Goal: Task Accomplishment & Management: Complete application form

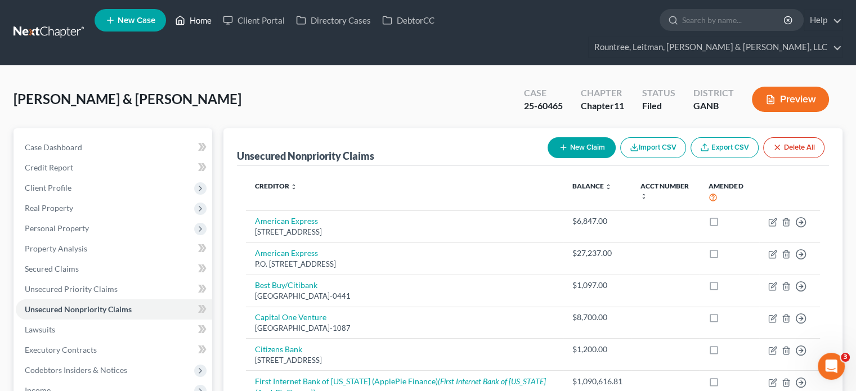
click at [198, 20] on link "Home" at bounding box center [193, 20] width 48 height 20
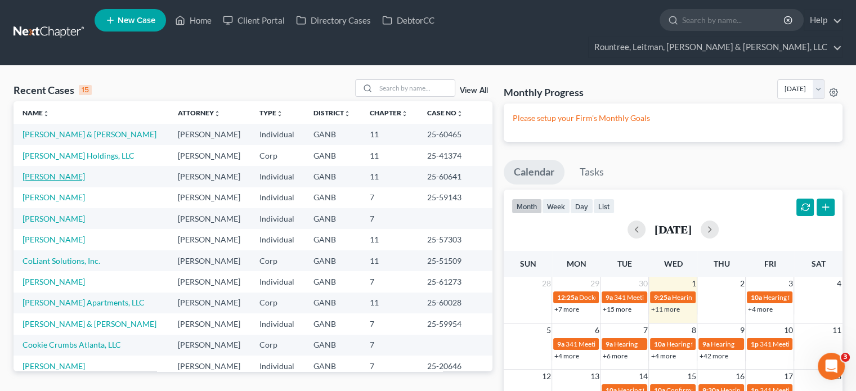
click at [35, 172] on link "[PERSON_NAME]" at bounding box center [54, 177] width 62 height 10
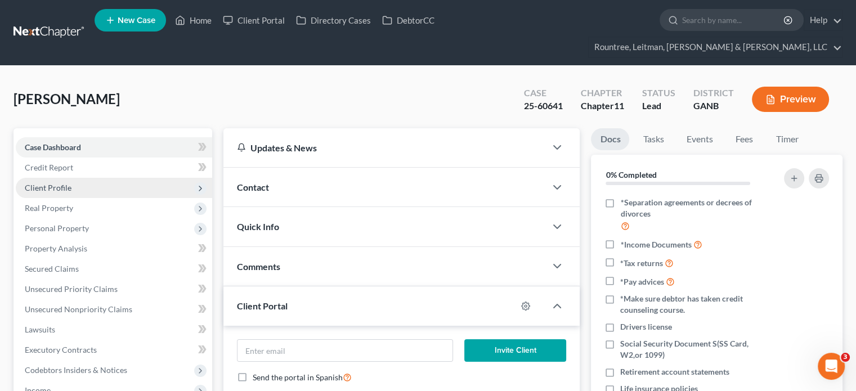
click at [53, 178] on span "Client Profile" at bounding box center [114, 188] width 196 height 20
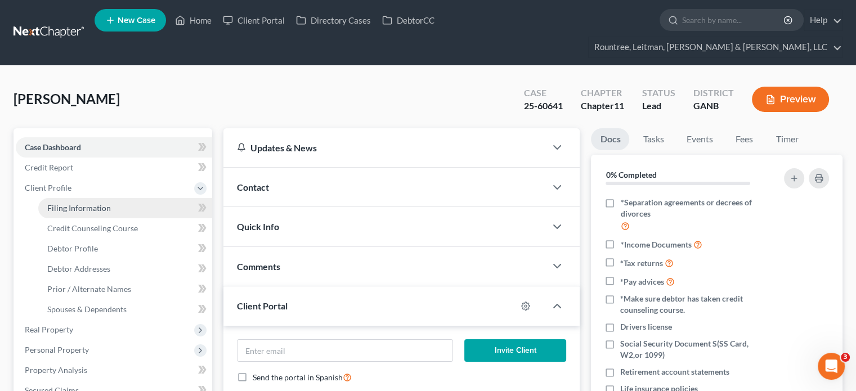
click at [90, 203] on span "Filing Information" at bounding box center [79, 208] width 64 height 10
select select "0"
select select "3"
select select "0"
select select "1"
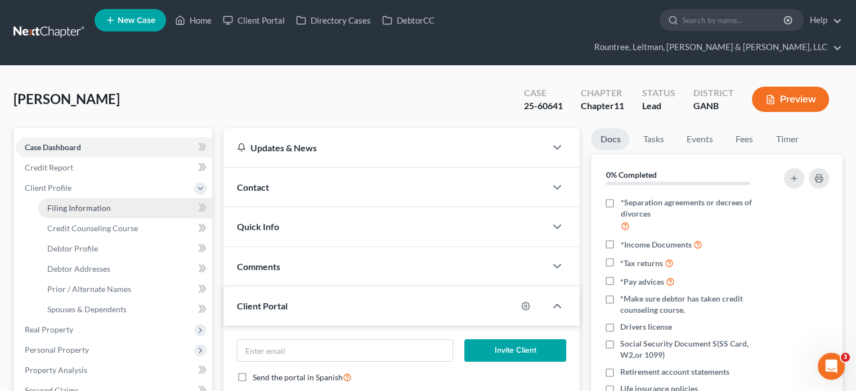
select select "10"
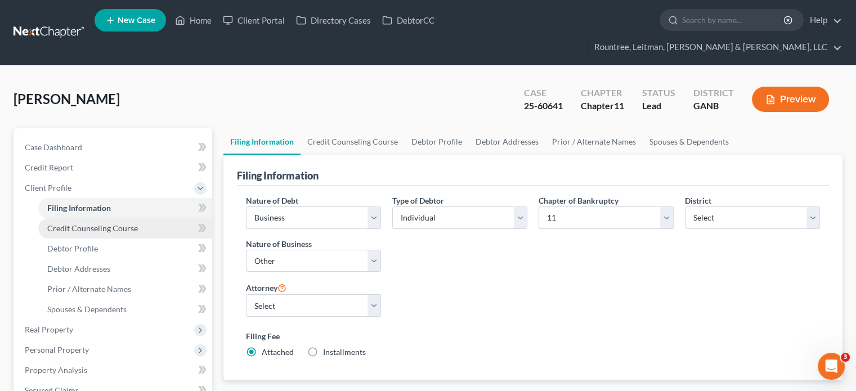
click at [84, 223] on span "Credit Counseling Course" at bounding box center [92, 228] width 91 height 10
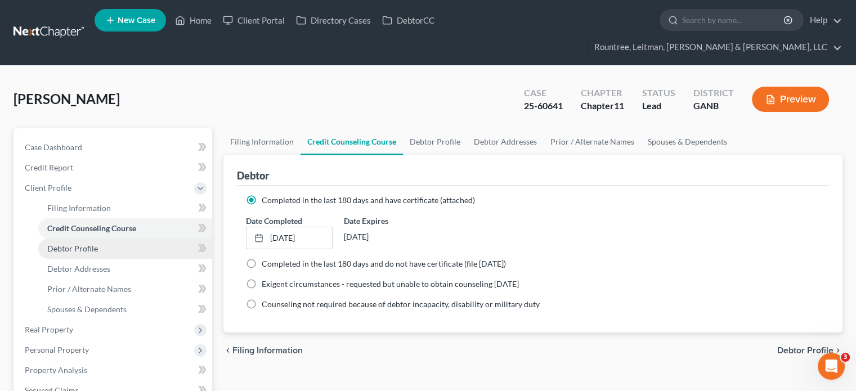
click at [86, 244] on span "Debtor Profile" at bounding box center [72, 249] width 51 height 10
select select "1"
select select "3"
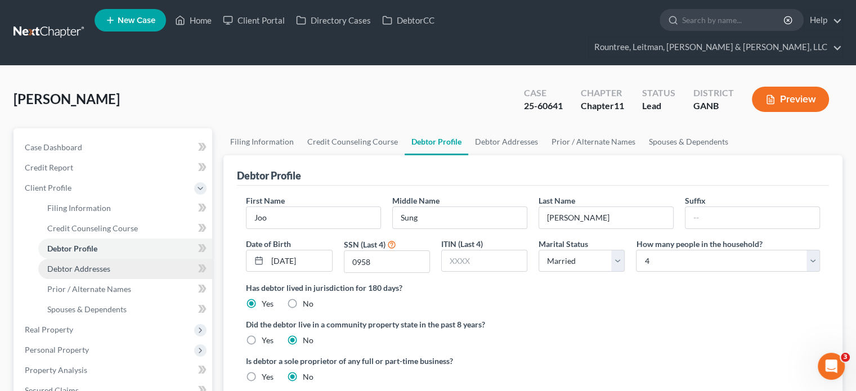
click at [90, 264] on span "Debtor Addresses" at bounding box center [78, 269] width 63 height 10
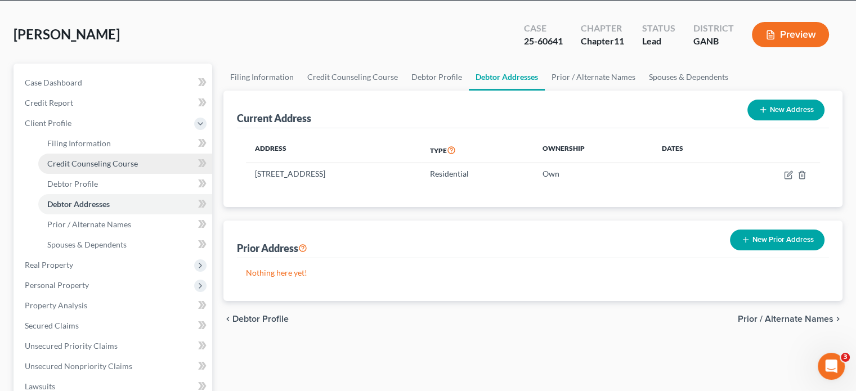
scroll to position [113, 0]
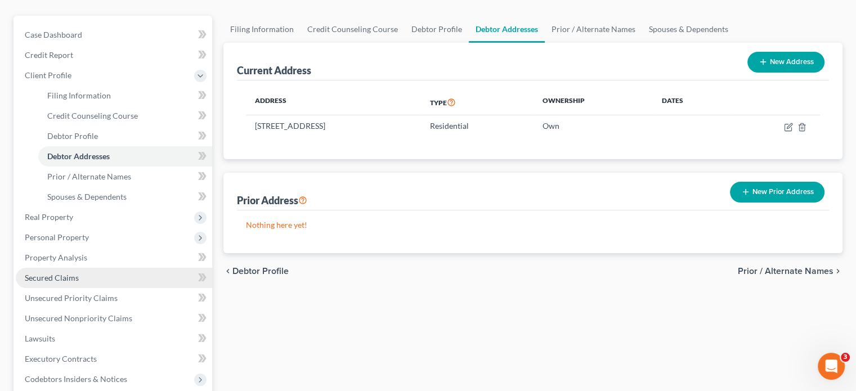
click at [61, 273] on span "Secured Claims" at bounding box center [52, 278] width 54 height 10
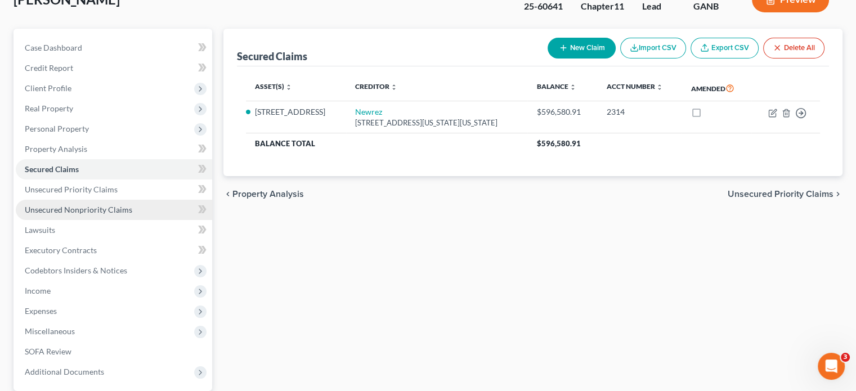
scroll to position [113, 0]
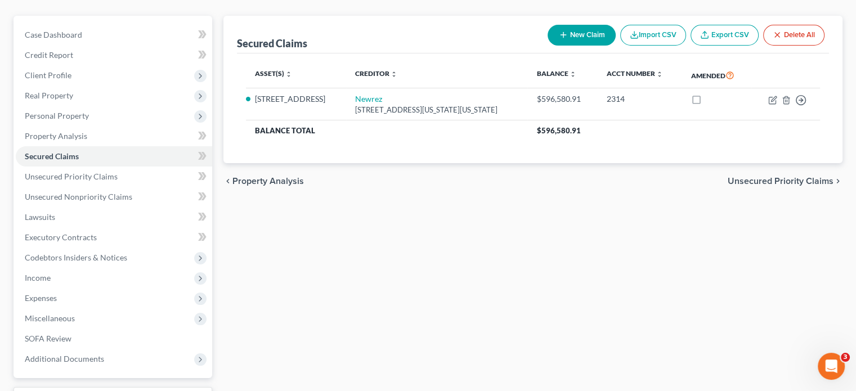
click at [342, 271] on div "Secured Claims New Claim Import CSV Export CSV Delete All Asset(s) expand_more …" at bounding box center [533, 229] width 630 height 427
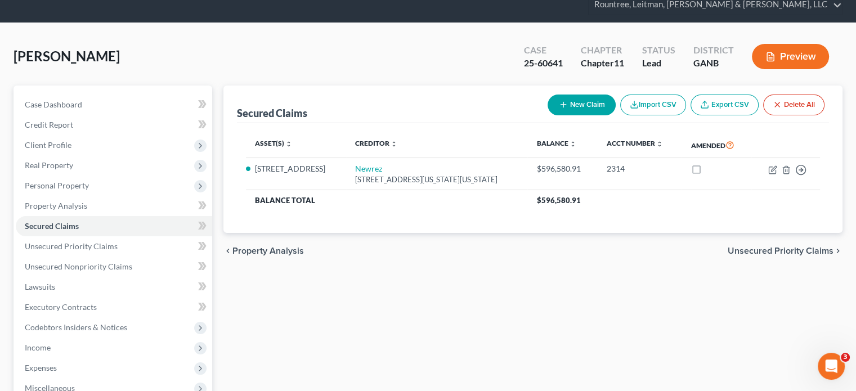
scroll to position [0, 0]
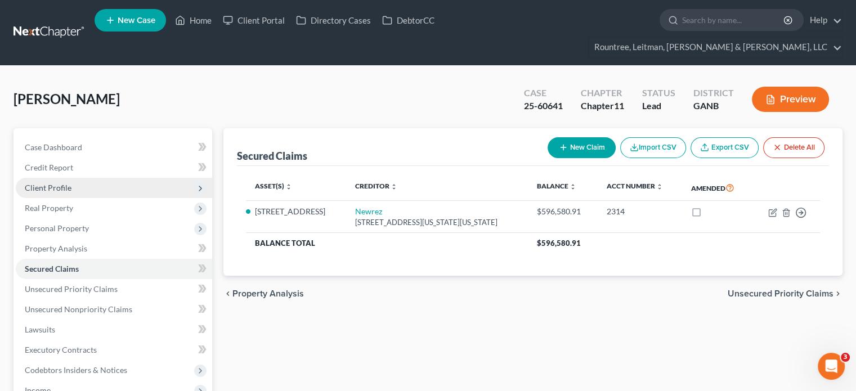
click at [47, 183] on span "Client Profile" at bounding box center [48, 188] width 47 height 10
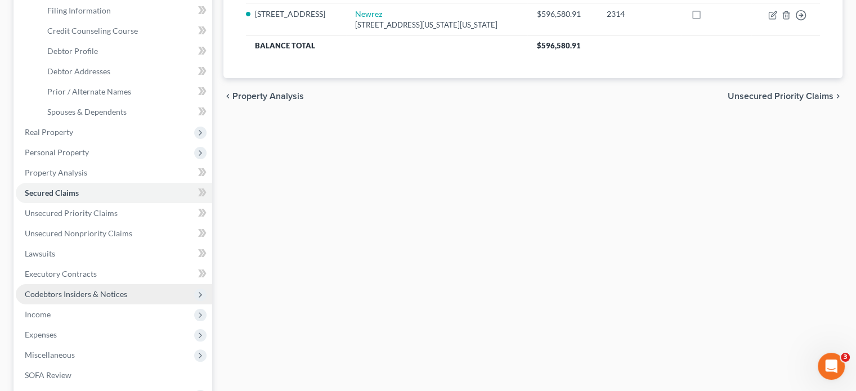
scroll to position [225, 0]
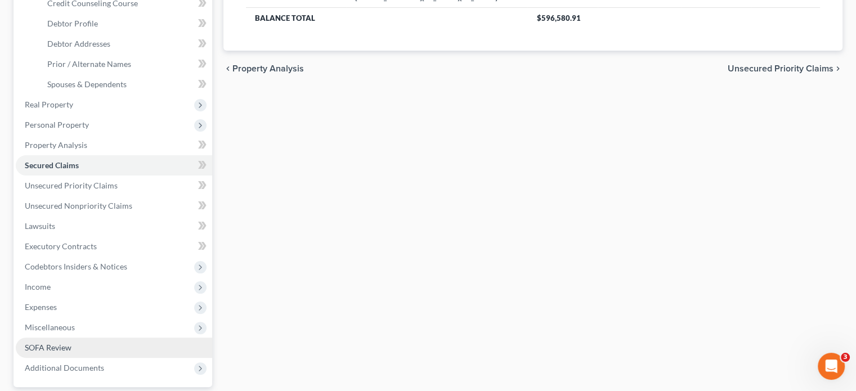
click at [68, 338] on link "SOFA Review" at bounding box center [114, 348] width 196 height 20
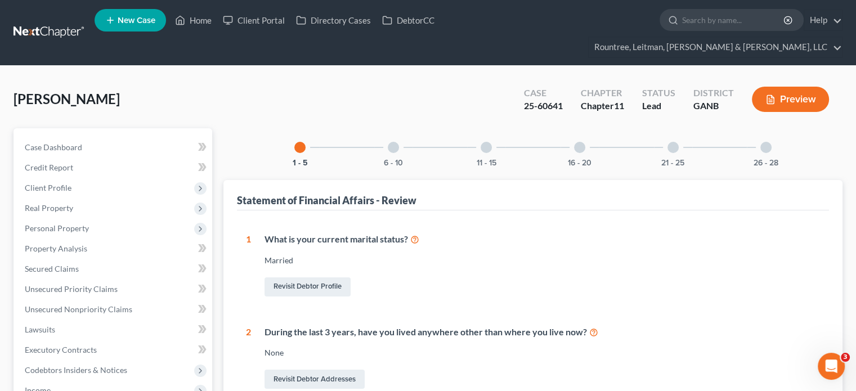
click at [775, 129] on div "26 - 28" at bounding box center [766, 147] width 38 height 38
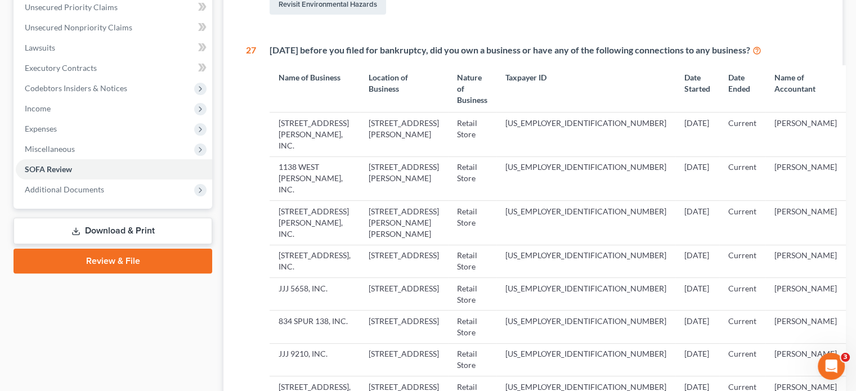
scroll to position [281, 0]
click at [326, 113] on td "[STREET_ADDRESS][PERSON_NAME], INC." at bounding box center [315, 135] width 90 height 44
click at [335, 157] on td "1138 WEST [PERSON_NAME], INC." at bounding box center [315, 179] width 90 height 44
click at [286, 157] on td "1138 WEST [PERSON_NAME], INC." at bounding box center [315, 179] width 90 height 44
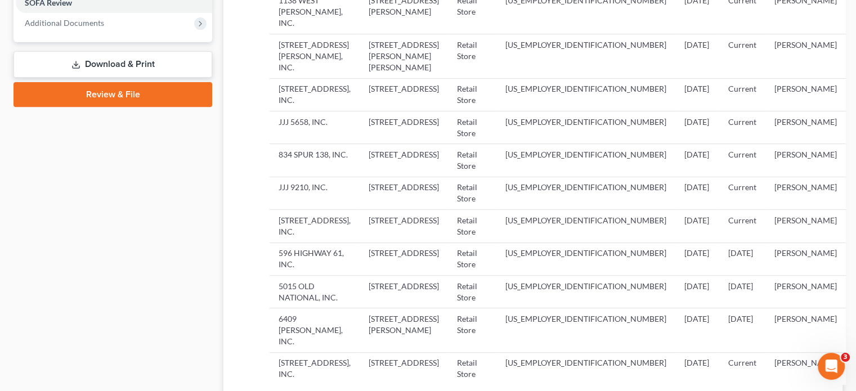
scroll to position [450, 0]
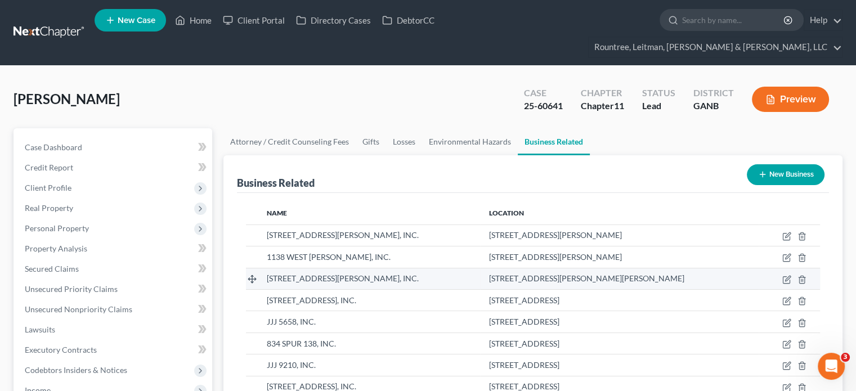
scroll to position [56, 0]
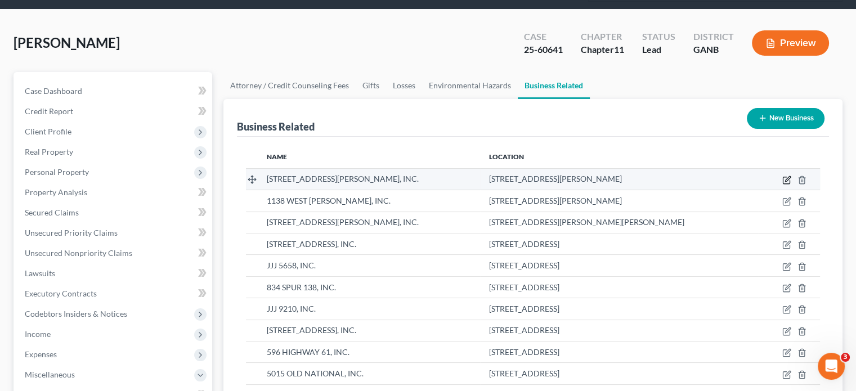
click at [783, 177] on icon "button" at bounding box center [786, 180] width 7 height 7
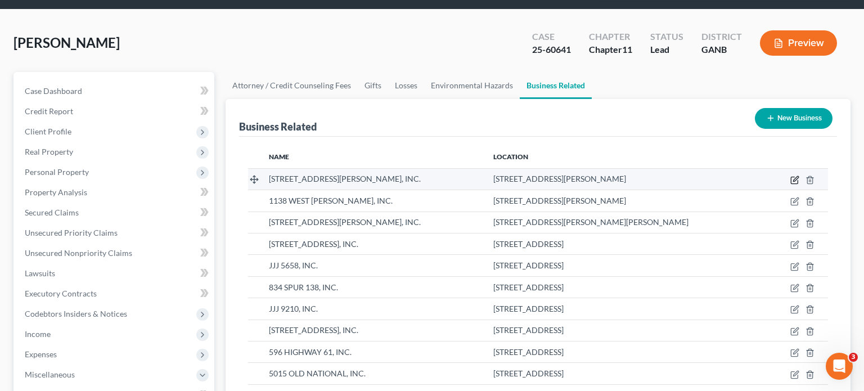
select select "sole_proprietor"
select select "10"
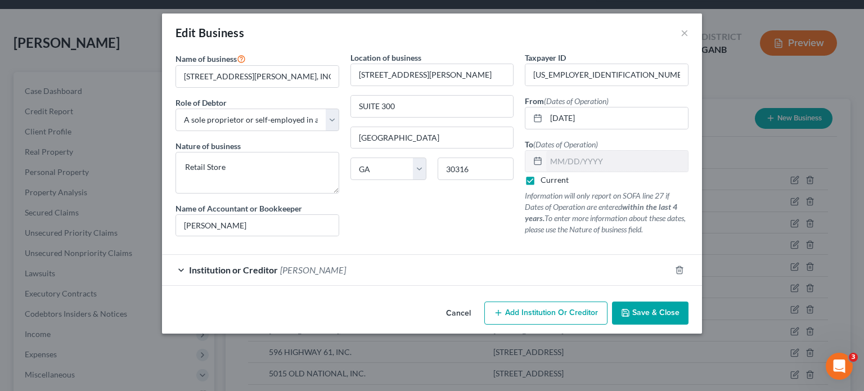
click at [648, 315] on span "Save & Close" at bounding box center [655, 313] width 47 height 10
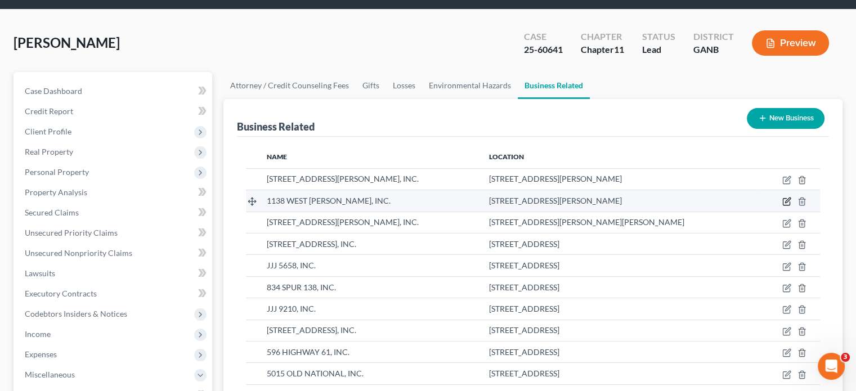
click at [788, 197] on icon "button" at bounding box center [786, 201] width 9 height 9
select select "sole_proprietor"
select select "10"
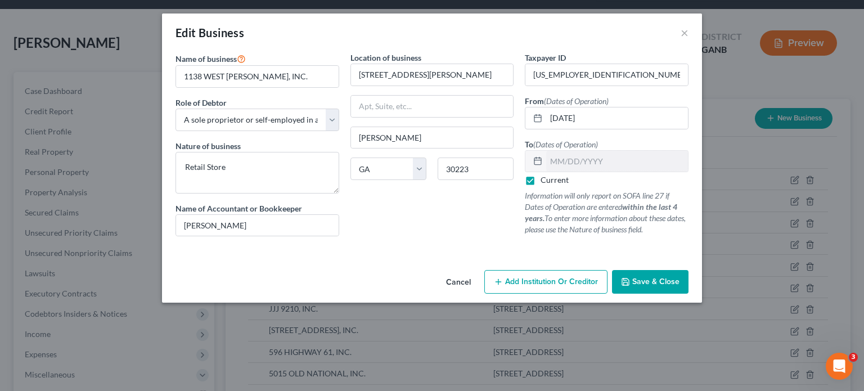
click at [656, 274] on button "Save & Close" at bounding box center [650, 282] width 77 height 24
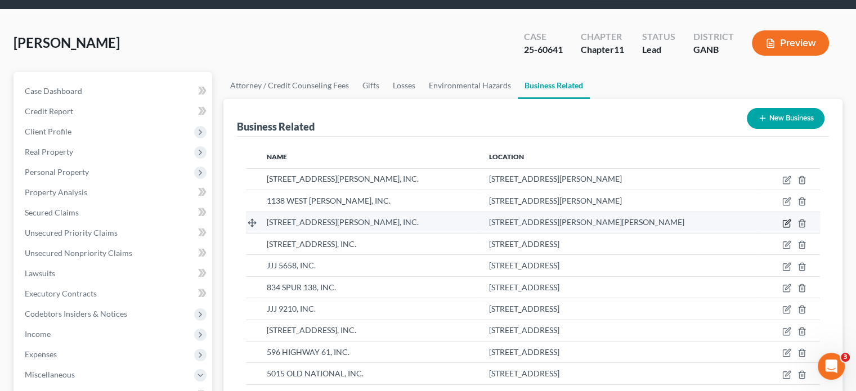
click at [783, 219] on icon "button" at bounding box center [786, 223] width 9 height 9
select select "sole_proprietor"
select select "10"
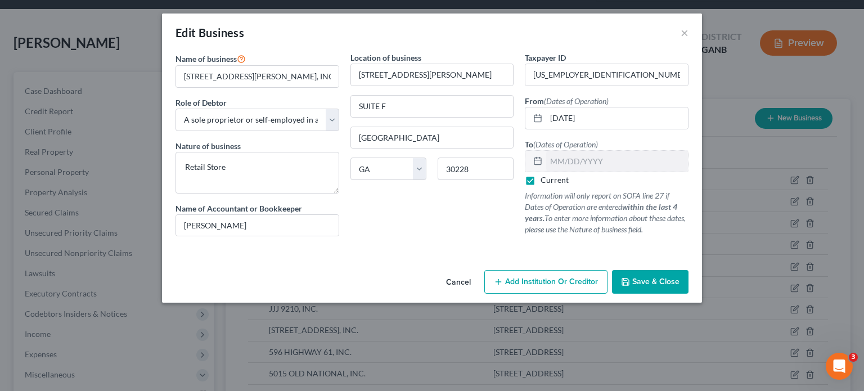
click at [649, 285] on span "Save & Close" at bounding box center [655, 282] width 47 height 10
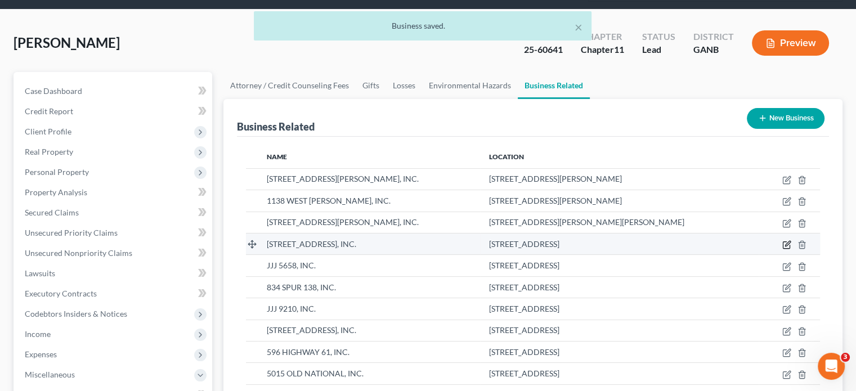
click at [788, 241] on icon "button" at bounding box center [787, 243] width 5 height 5
select select "sole_proprietor"
select select "10"
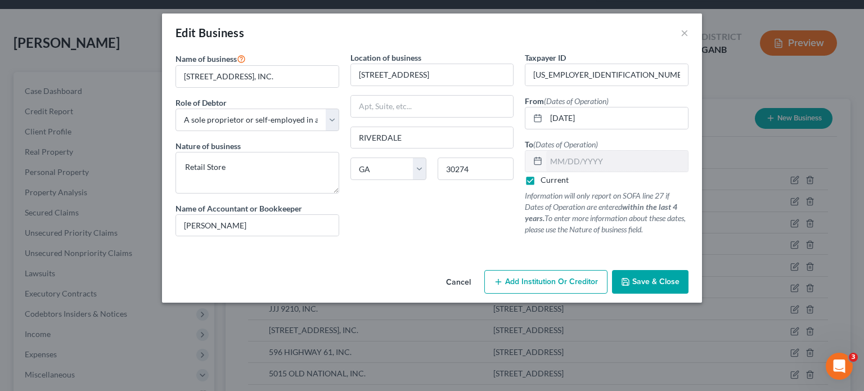
click at [640, 282] on span "Save & Close" at bounding box center [655, 282] width 47 height 10
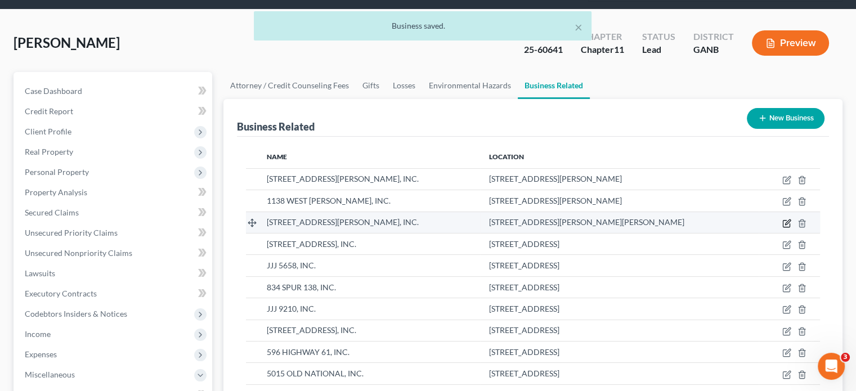
click at [789, 220] on icon "button" at bounding box center [786, 223] width 7 height 7
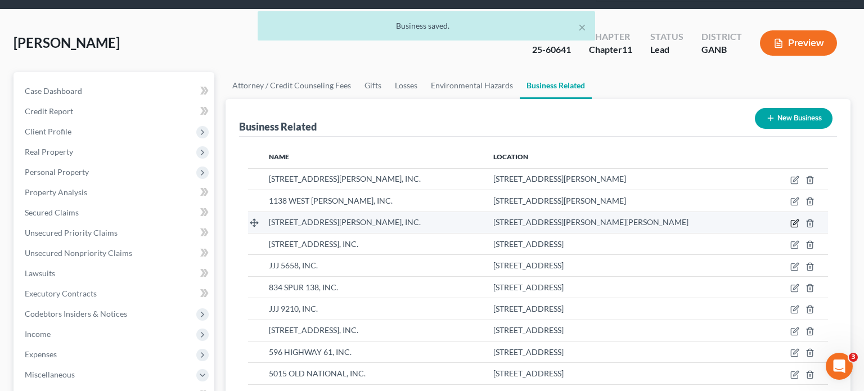
select select "sole_proprietor"
select select "10"
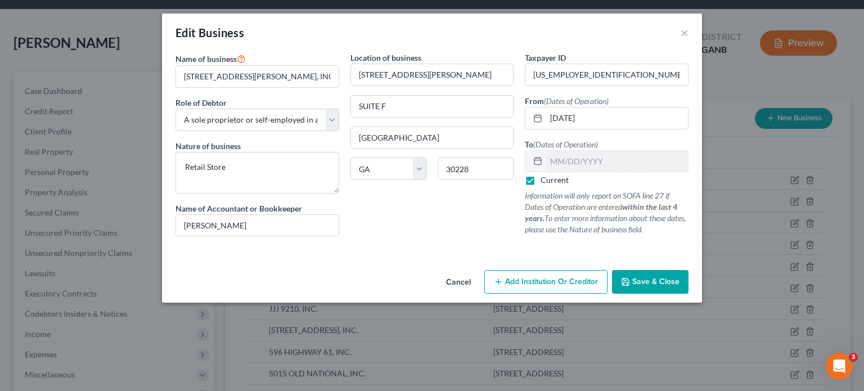
click at [652, 281] on span "Save & Close" at bounding box center [655, 282] width 47 height 10
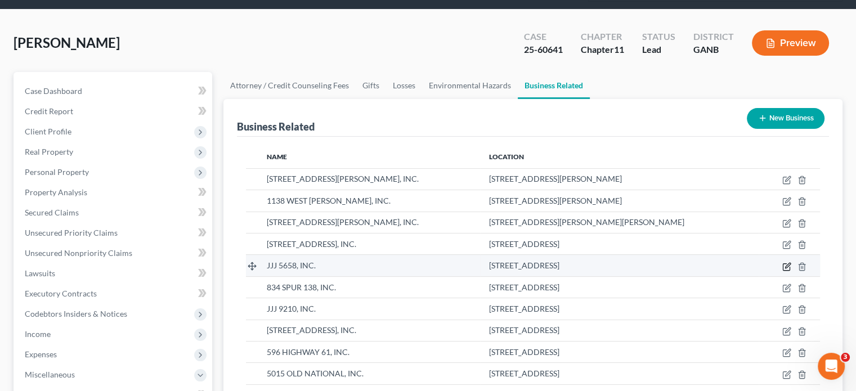
click at [785, 263] on icon "button" at bounding box center [787, 265] width 5 height 5
select select "sole_proprietor"
select select "10"
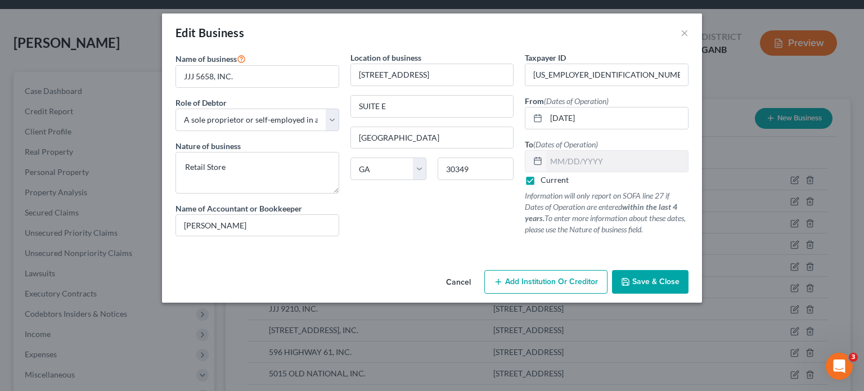
click at [650, 275] on button "Save & Close" at bounding box center [650, 282] width 77 height 24
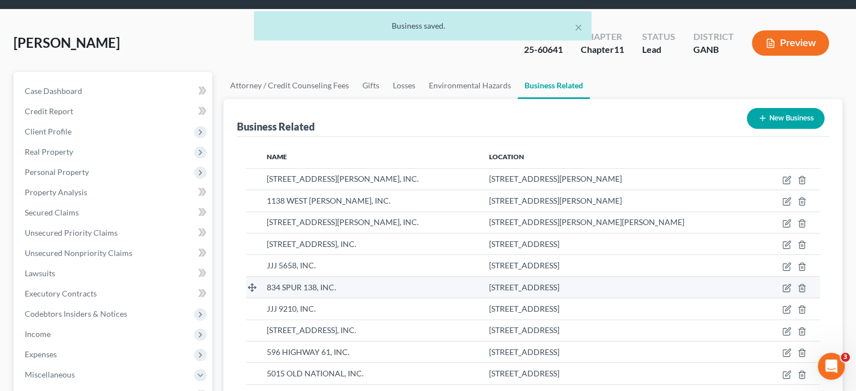
click at [307, 282] on span "834 SPUR 138, INC." at bounding box center [301, 287] width 69 height 10
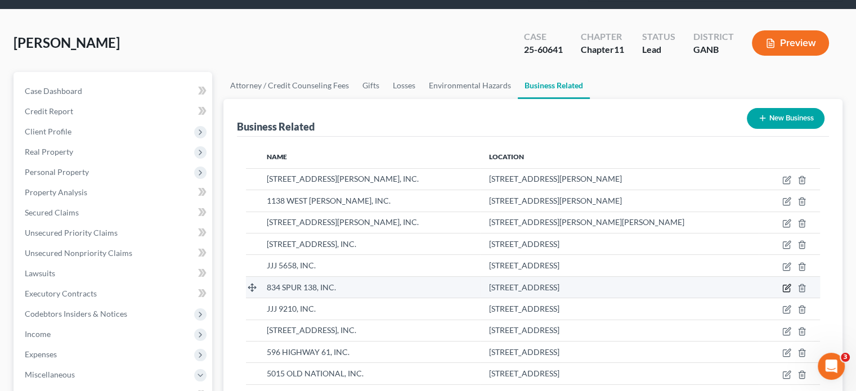
click at [790, 284] on icon "button" at bounding box center [786, 288] width 9 height 9
select select "sole_proprietor"
select select "10"
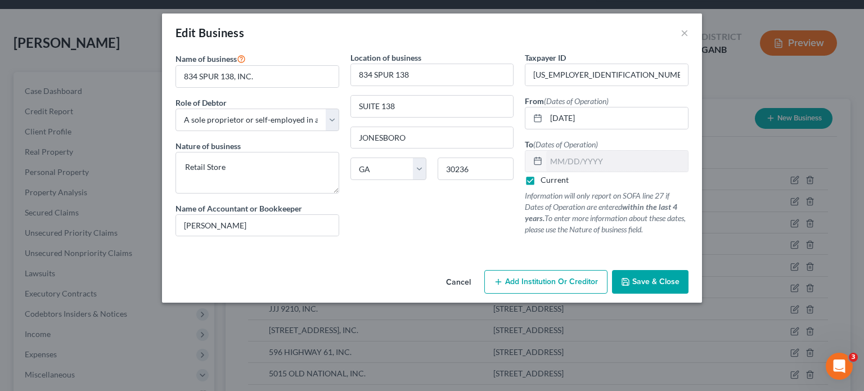
click at [666, 281] on span "Save & Close" at bounding box center [655, 282] width 47 height 10
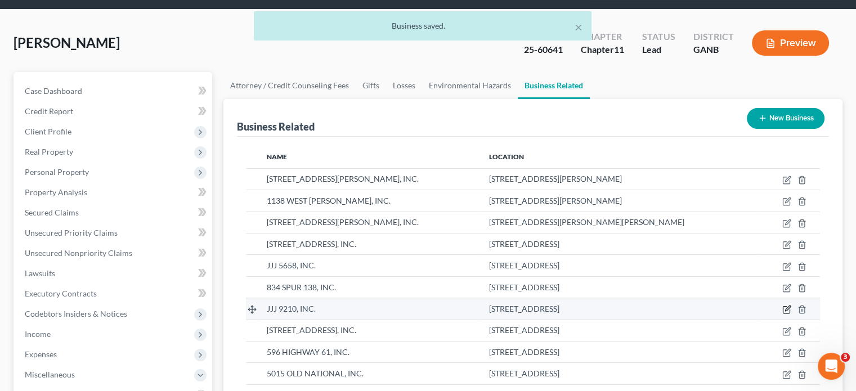
click at [787, 305] on icon "button" at bounding box center [786, 309] width 9 height 9
select select "sole_proprietor"
select select "25"
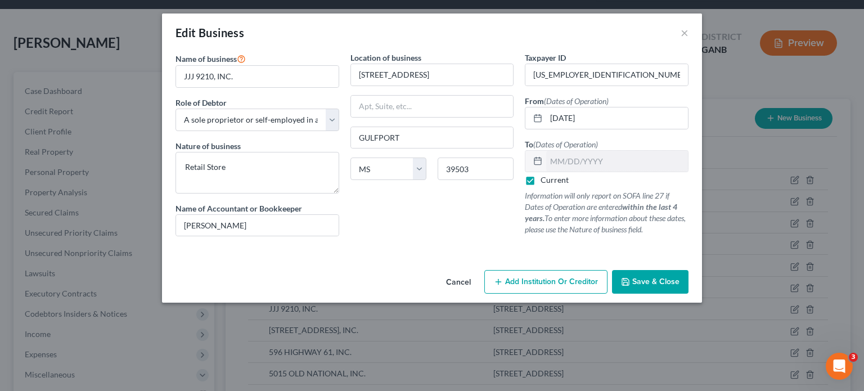
click at [663, 282] on span "Save & Close" at bounding box center [655, 282] width 47 height 10
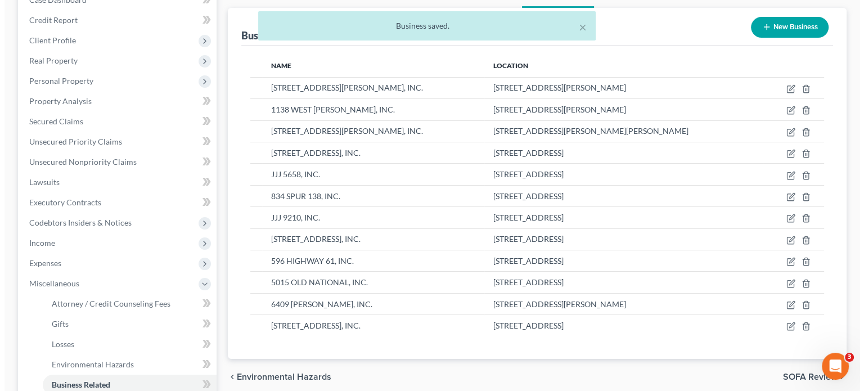
scroll to position [169, 0]
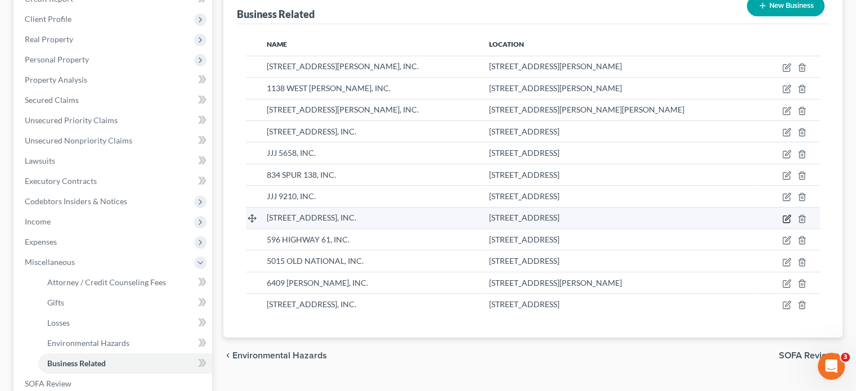
click at [787, 215] on icon "button" at bounding box center [787, 217] width 5 height 5
select select "sole_proprietor"
select select "10"
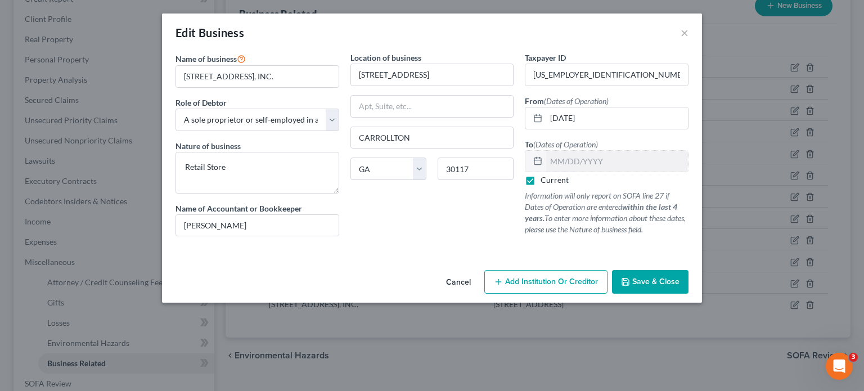
click at [654, 284] on span "Save & Close" at bounding box center [655, 282] width 47 height 10
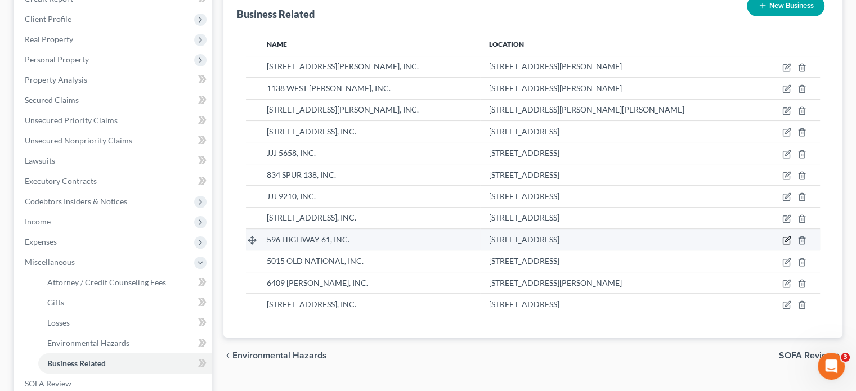
click at [786, 236] on icon "button" at bounding box center [786, 240] width 9 height 9
select select "sole_proprietor"
select select "10"
